Goal: Task Accomplishment & Management: Manage account settings

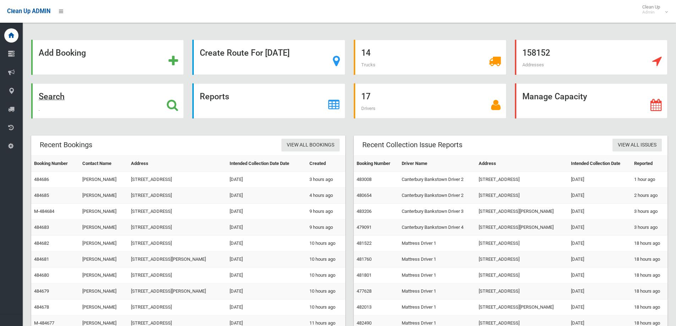
click at [60, 96] on strong "Search" at bounding box center [52, 97] width 26 height 10
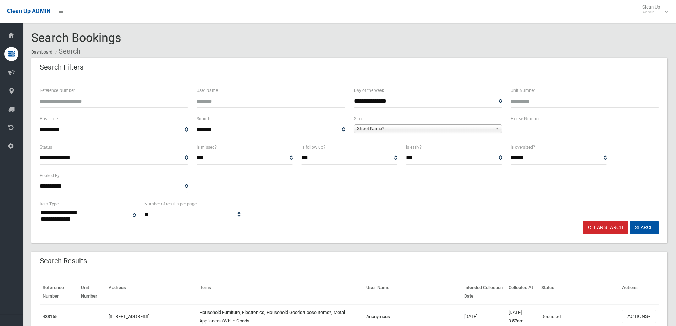
select select
click at [84, 99] on input "Reference Number" at bounding box center [114, 101] width 148 height 13
type input "******"
click at [643, 227] on button "Search" at bounding box center [644, 227] width 29 height 13
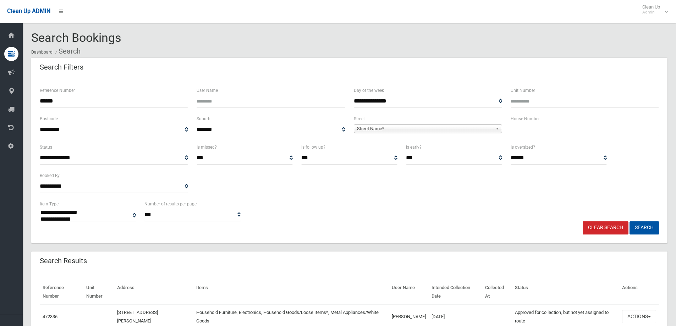
select select
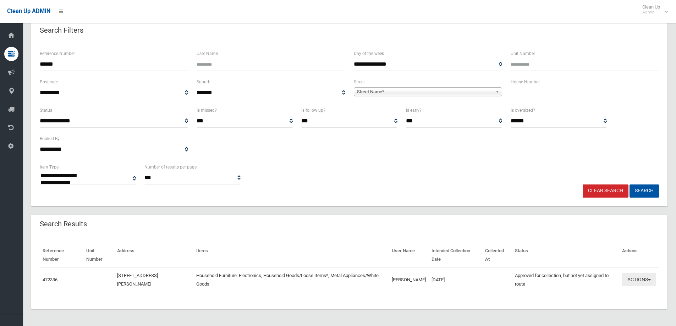
click at [632, 275] on button "Actions" at bounding box center [639, 279] width 34 height 13
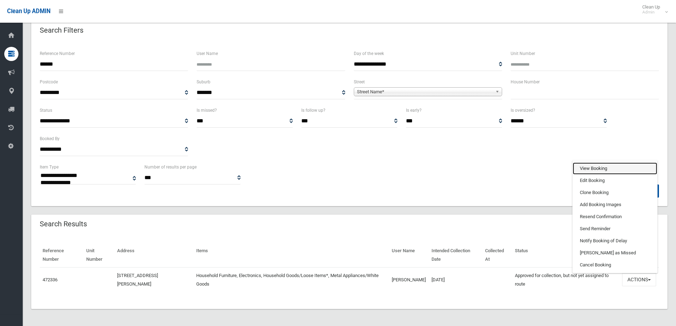
click at [597, 170] on link "View Booking" at bounding box center [615, 169] width 84 height 12
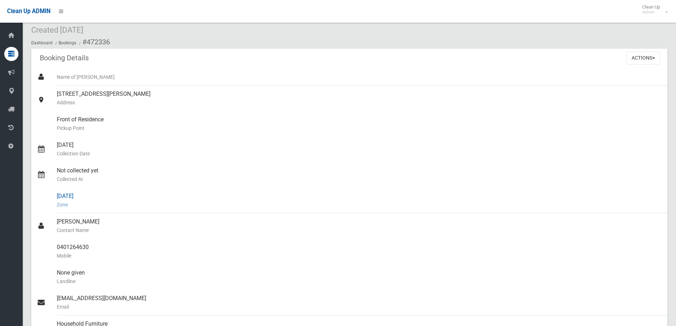
scroll to position [35, 0]
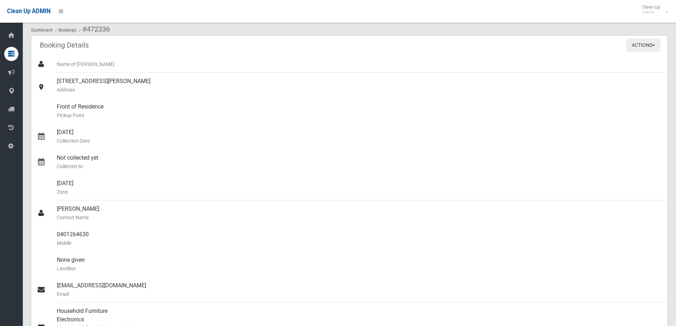
click at [640, 51] on button "Actions" at bounding box center [643, 45] width 34 height 13
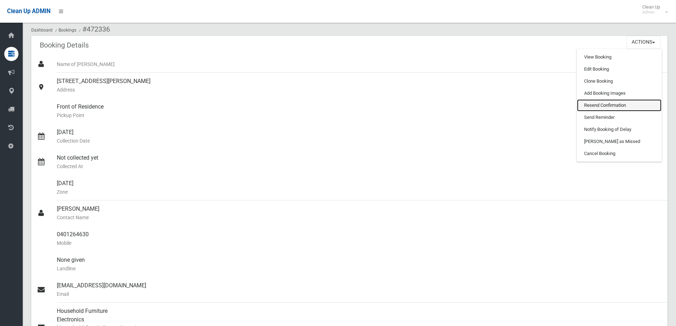
click at [625, 108] on link "Resend Confirmation" at bounding box center [619, 105] width 84 height 12
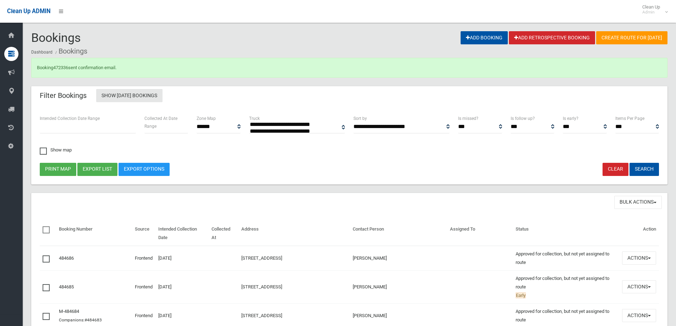
select select
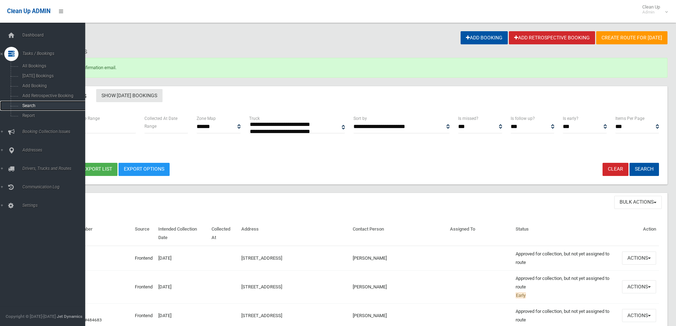
click at [49, 105] on span "Search" at bounding box center [52, 105] width 64 height 5
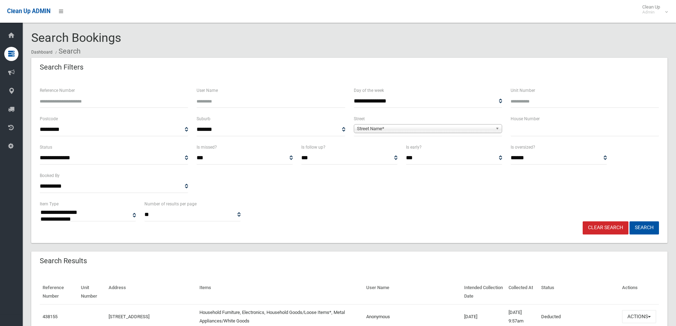
select select
click at [62, 95] on input "Reference Number" at bounding box center [114, 101] width 148 height 13
click at [112, 103] on input "Reference Number" at bounding box center [114, 101] width 148 height 13
click at [142, 100] on input "Reference Number" at bounding box center [114, 101] width 148 height 13
type input "******"
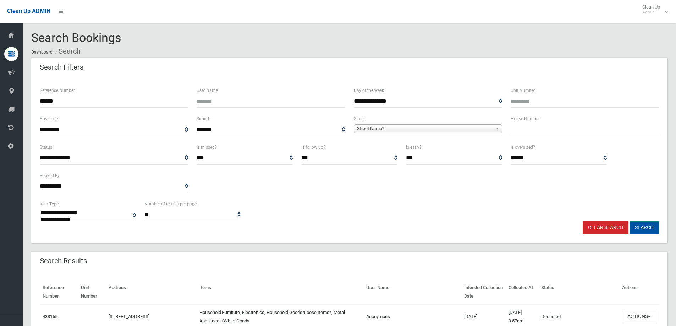
drag, startPoint x: 637, startPoint y: 228, endPoint x: 438, endPoint y: 216, distance: 199.1
click at [637, 228] on button "Search" at bounding box center [644, 227] width 29 height 13
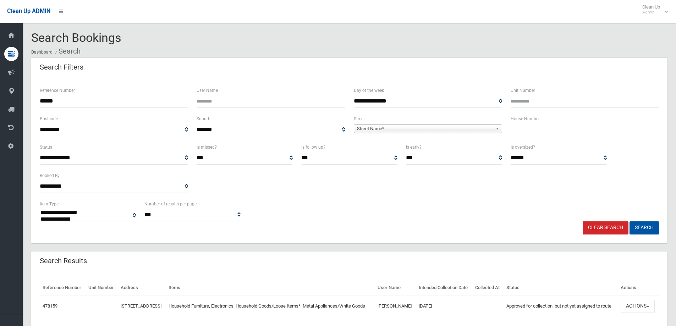
select select
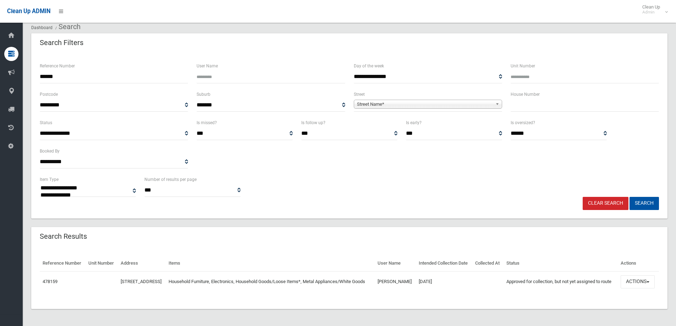
scroll to position [37, 0]
click at [631, 275] on button "Actions" at bounding box center [638, 281] width 34 height 13
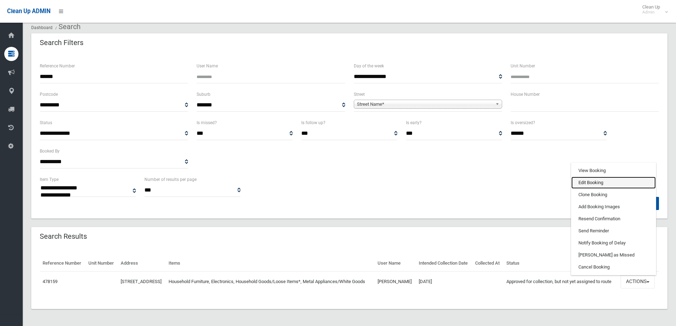
drag, startPoint x: 586, startPoint y: 180, endPoint x: 526, endPoint y: 178, distance: 59.3
click at [586, 180] on link "Edit Booking" at bounding box center [613, 183] width 84 height 12
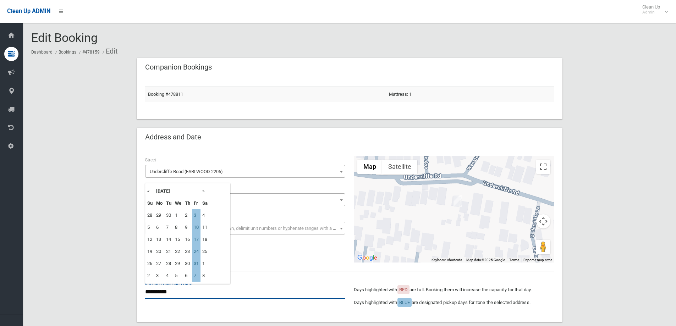
click at [179, 294] on input "**********" at bounding box center [245, 292] width 200 height 13
click at [199, 241] on td "17" at bounding box center [196, 240] width 9 height 12
type input "**********"
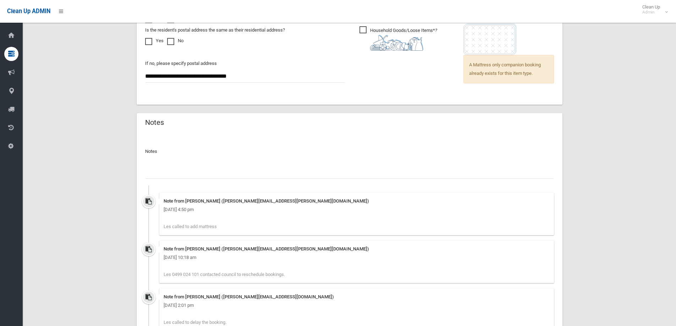
scroll to position [648, 0]
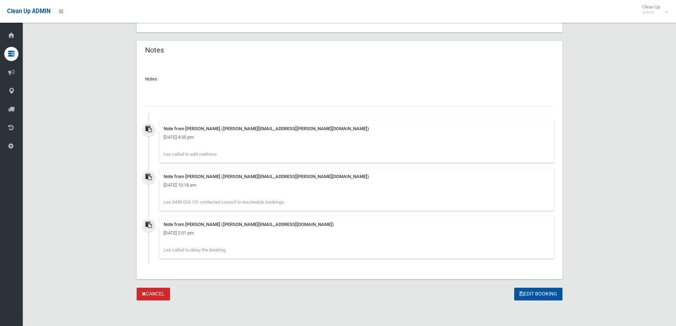
click at [170, 103] on input "text" at bounding box center [349, 99] width 409 height 13
type input "**********"
click at [542, 294] on button "Edit Booking" at bounding box center [538, 294] width 48 height 13
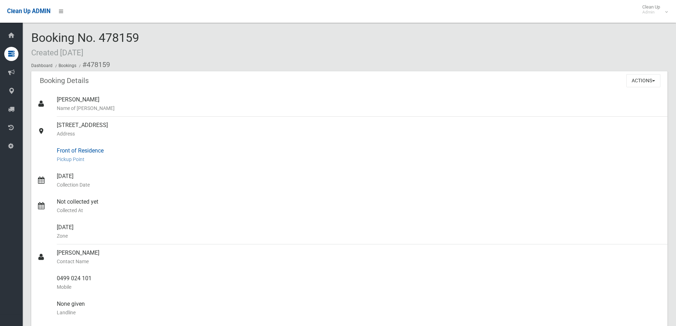
drag, startPoint x: 57, startPoint y: 123, endPoint x: 151, endPoint y: 156, distance: 99.9
click at [151, 156] on ul "[PERSON_NAME] Name of [PERSON_NAME] [STREET_ADDRESS] Address Front of Residence…" at bounding box center [349, 270] width 636 height 358
